Goal: Obtain resource: Obtain resource

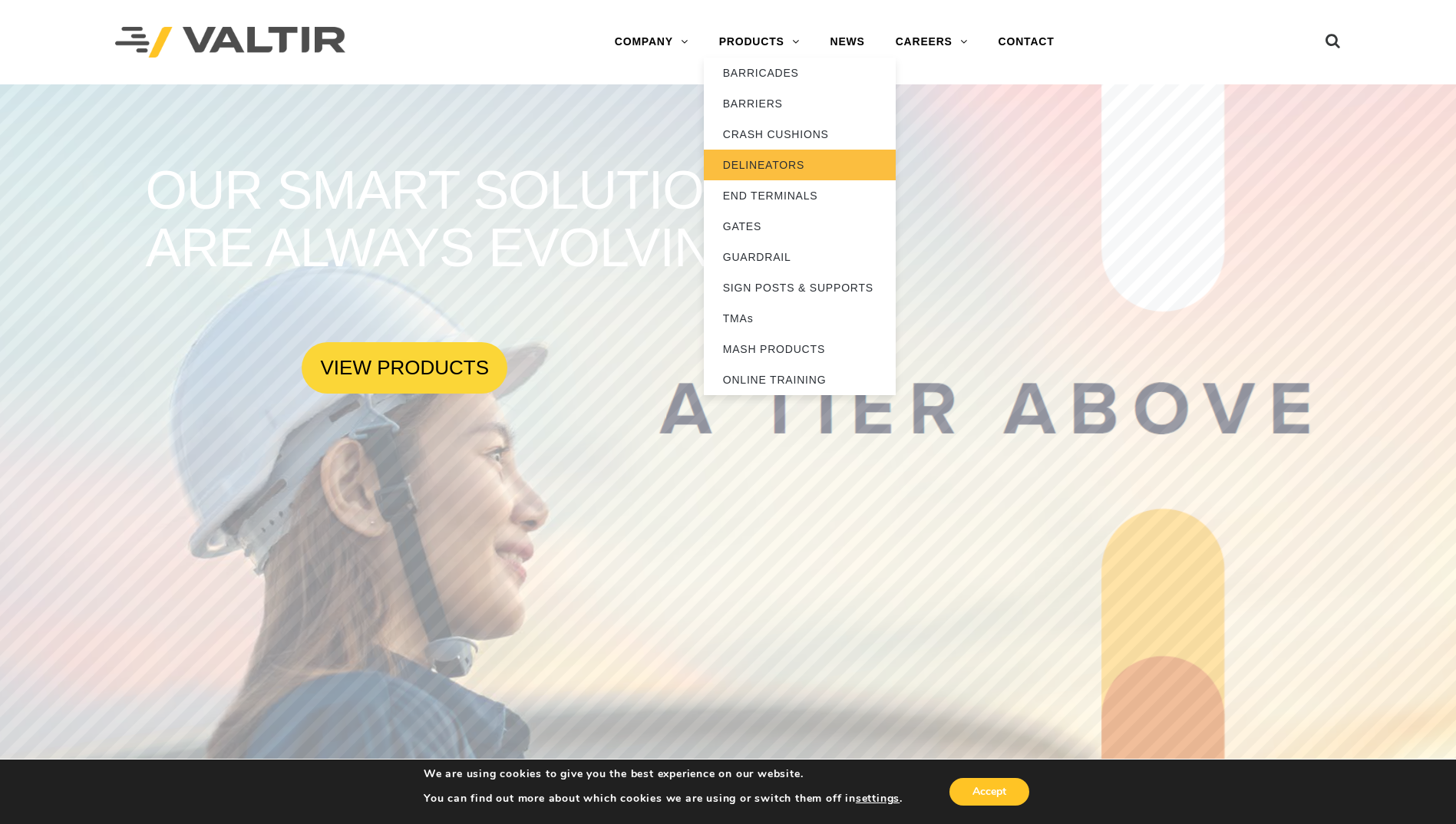
click at [769, 163] on link "DELINEATORS" at bounding box center [800, 165] width 192 height 31
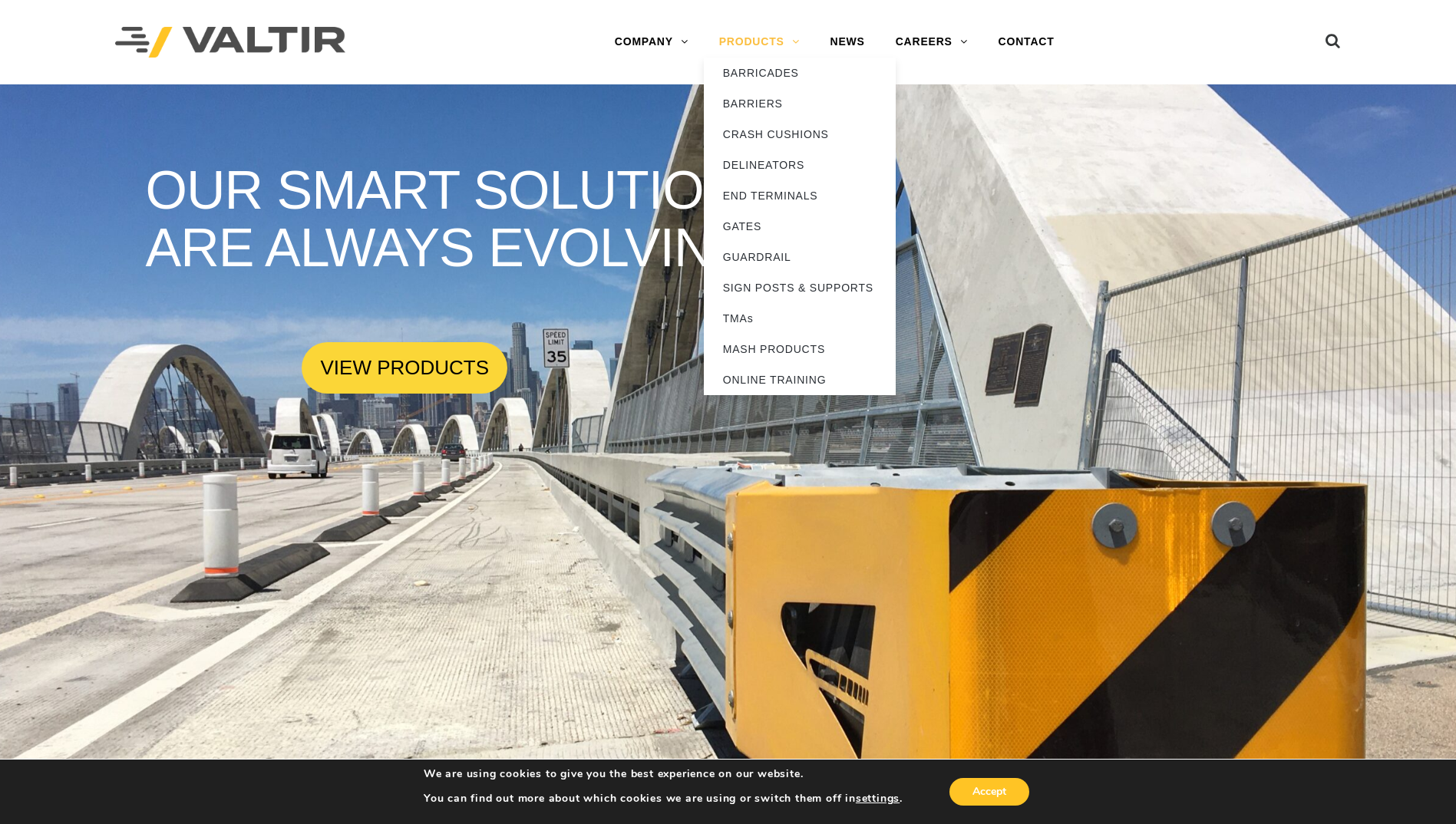
click at [781, 37] on link "PRODUCTS" at bounding box center [759, 41] width 111 height 31
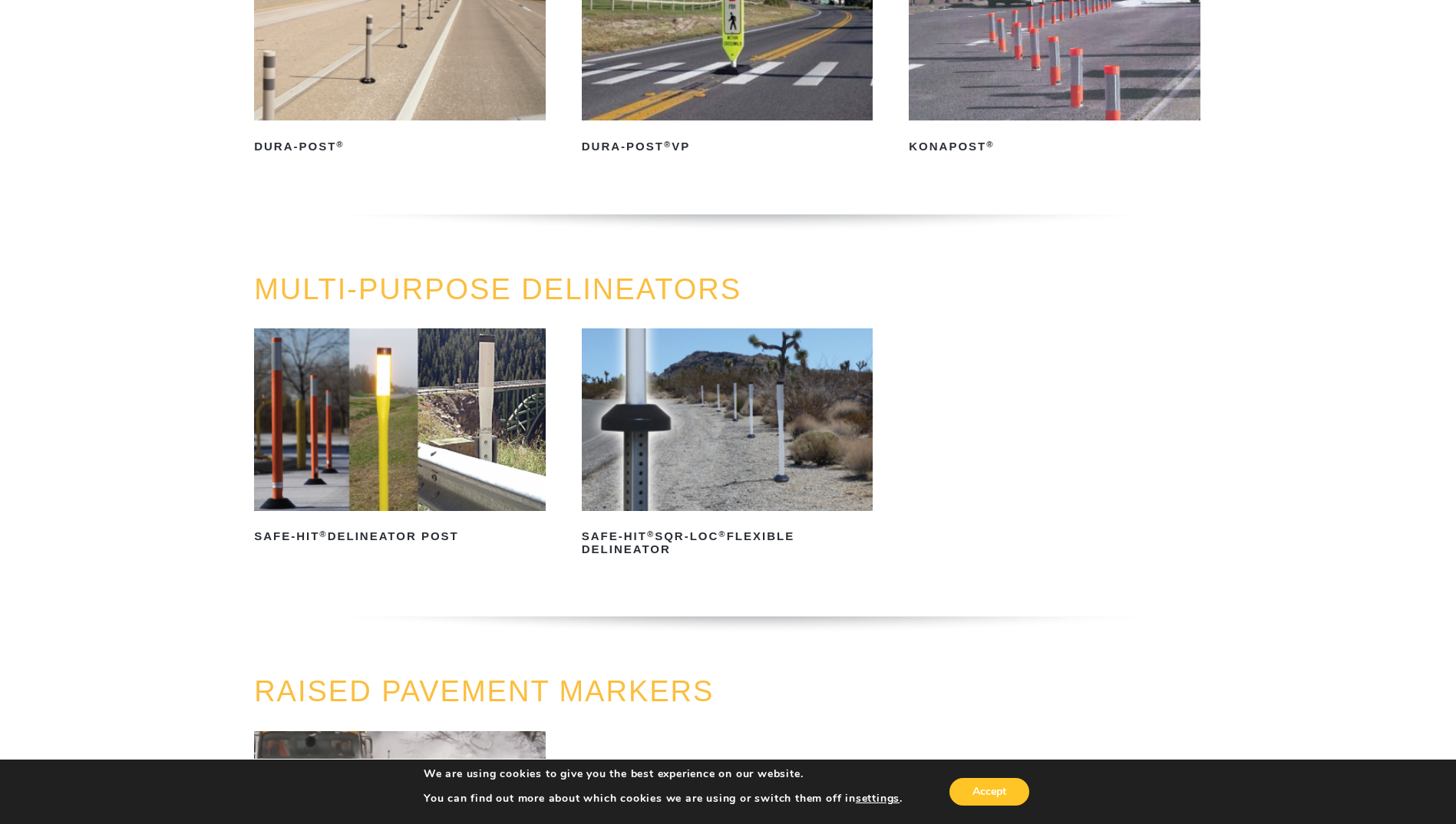
scroll to position [306, 0]
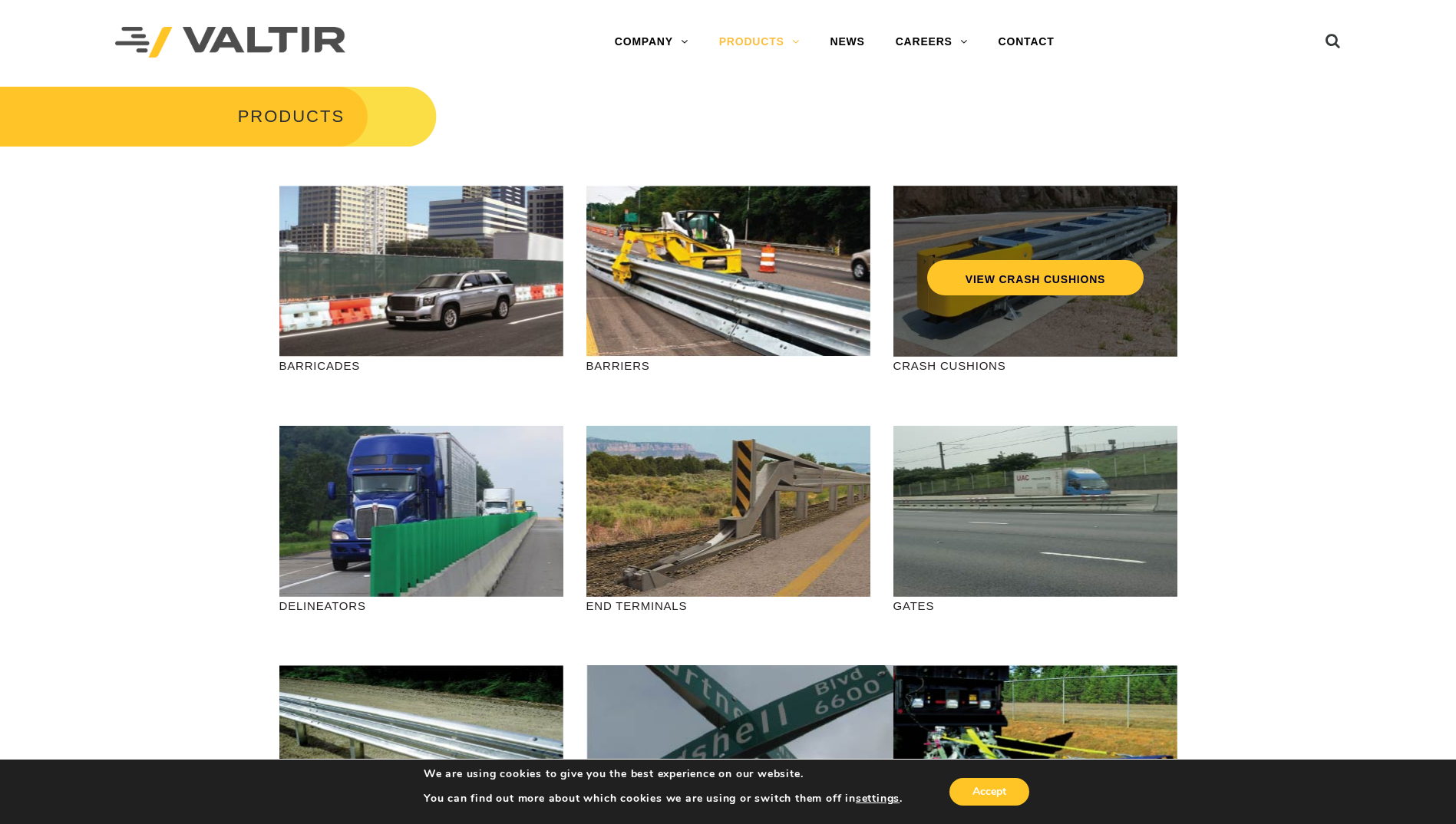
click at [1059, 239] on div "VIEW CRASH CUSHIONS" at bounding box center [1035, 245] width 223 height 50
click at [1046, 288] on link "VIEW CRASH CUSHIONS" at bounding box center [1035, 277] width 217 height 35
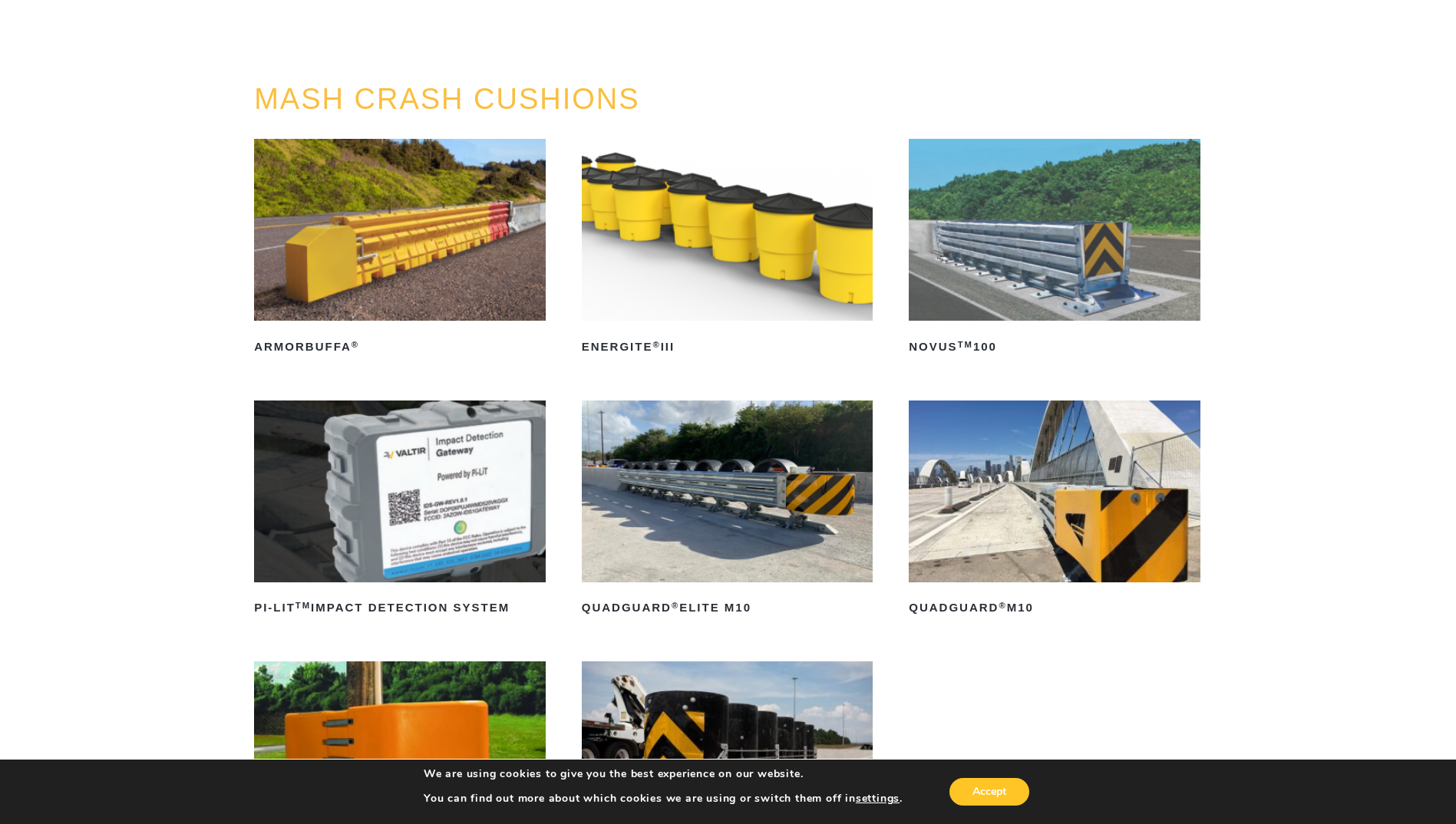
scroll to position [77, 0]
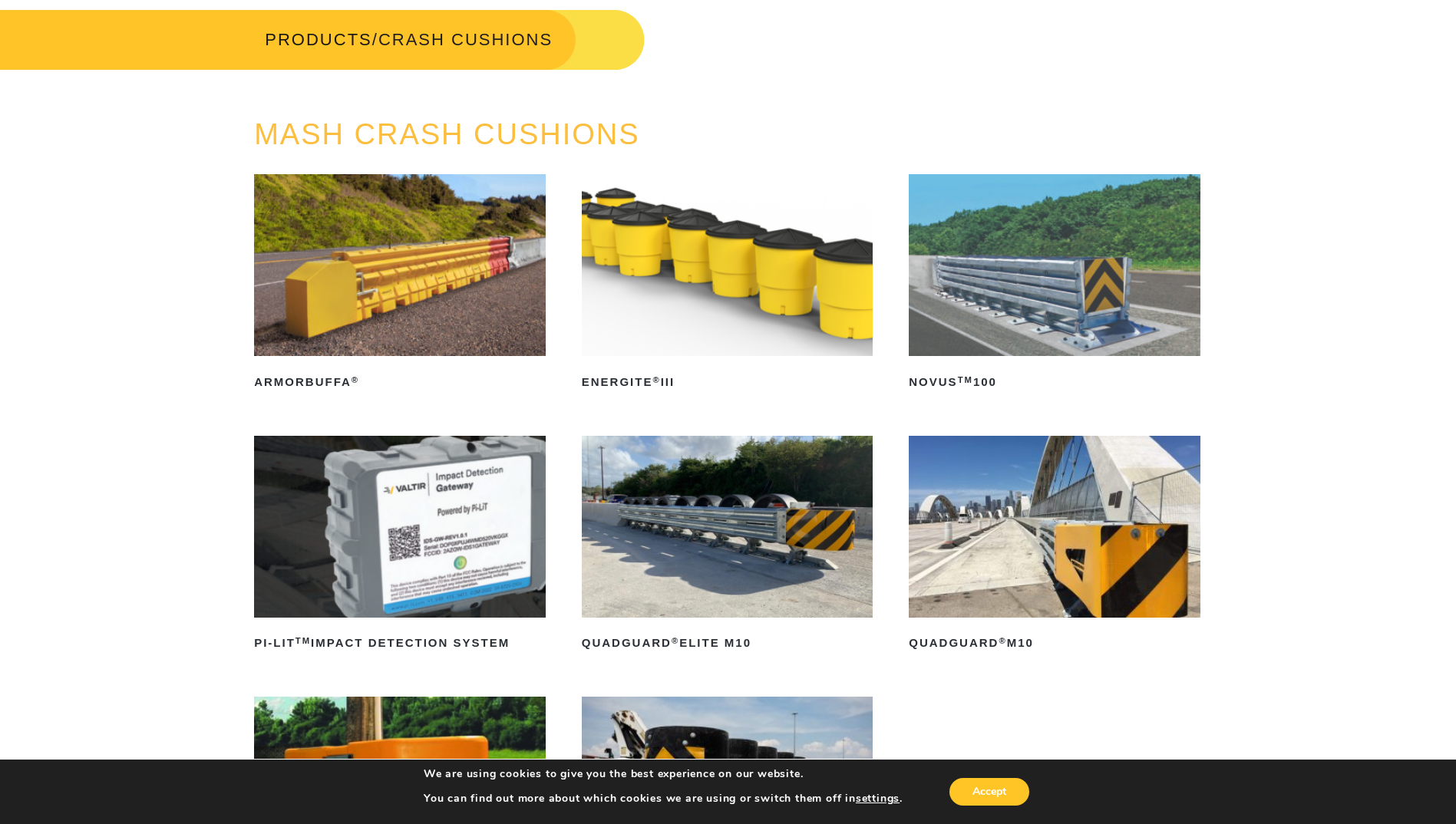
click at [730, 303] on img at bounding box center [727, 265] width 292 height 181
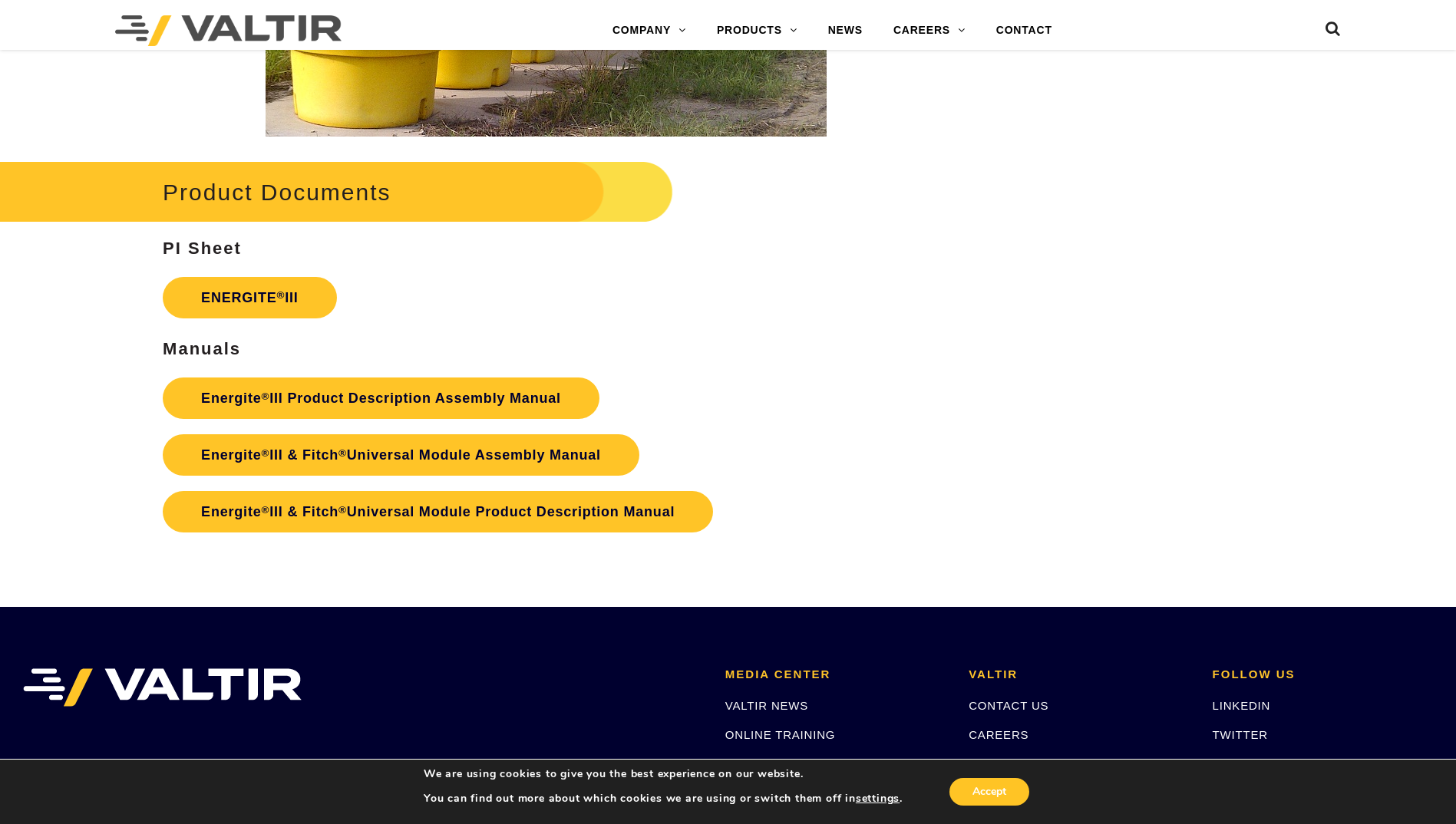
scroll to position [2608, 0]
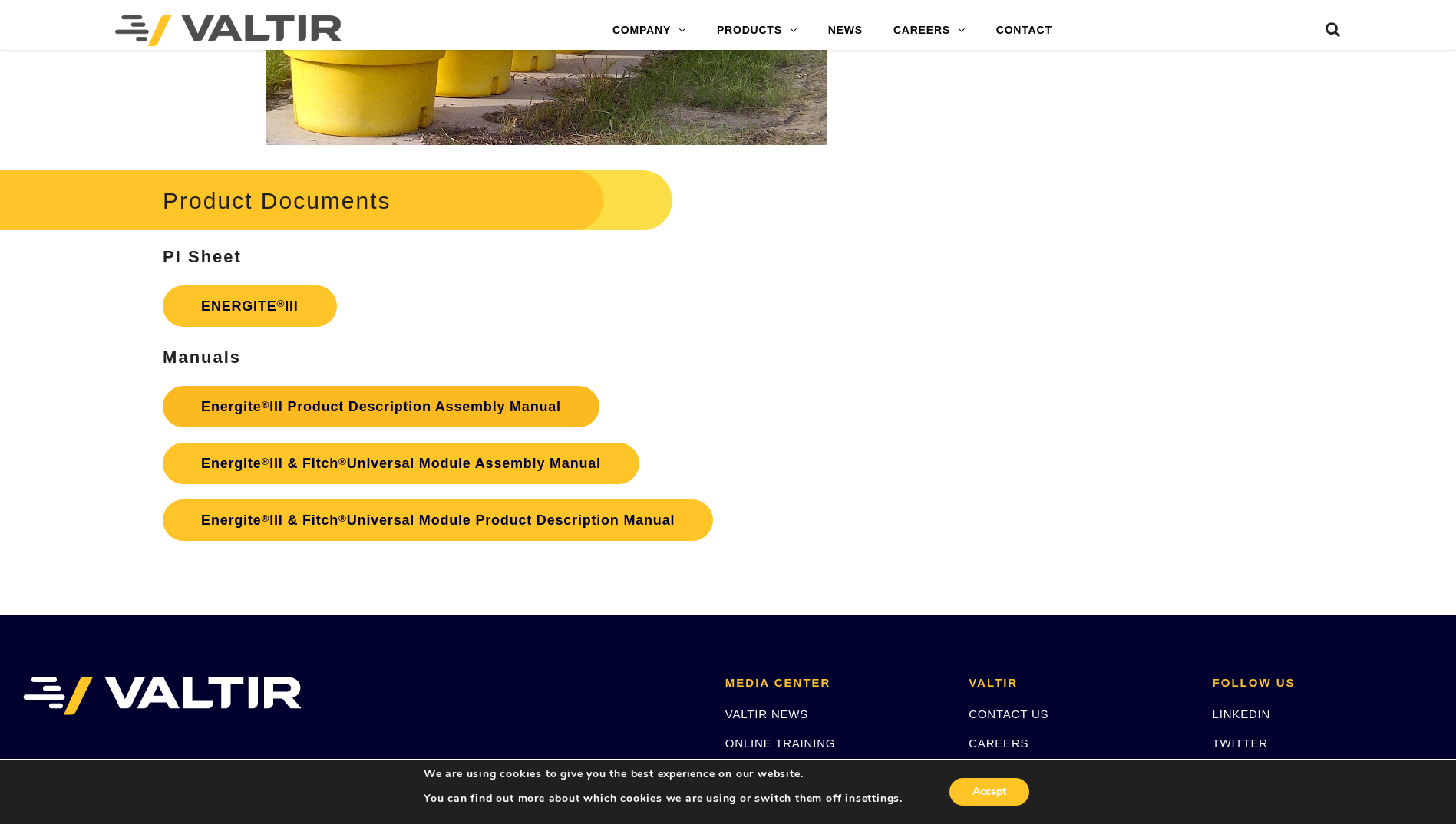
click at [257, 404] on link "Energite ® III Product Description Assembly Manual" at bounding box center [381, 406] width 437 height 41
